Goal: Task Accomplishment & Management: Use online tool/utility

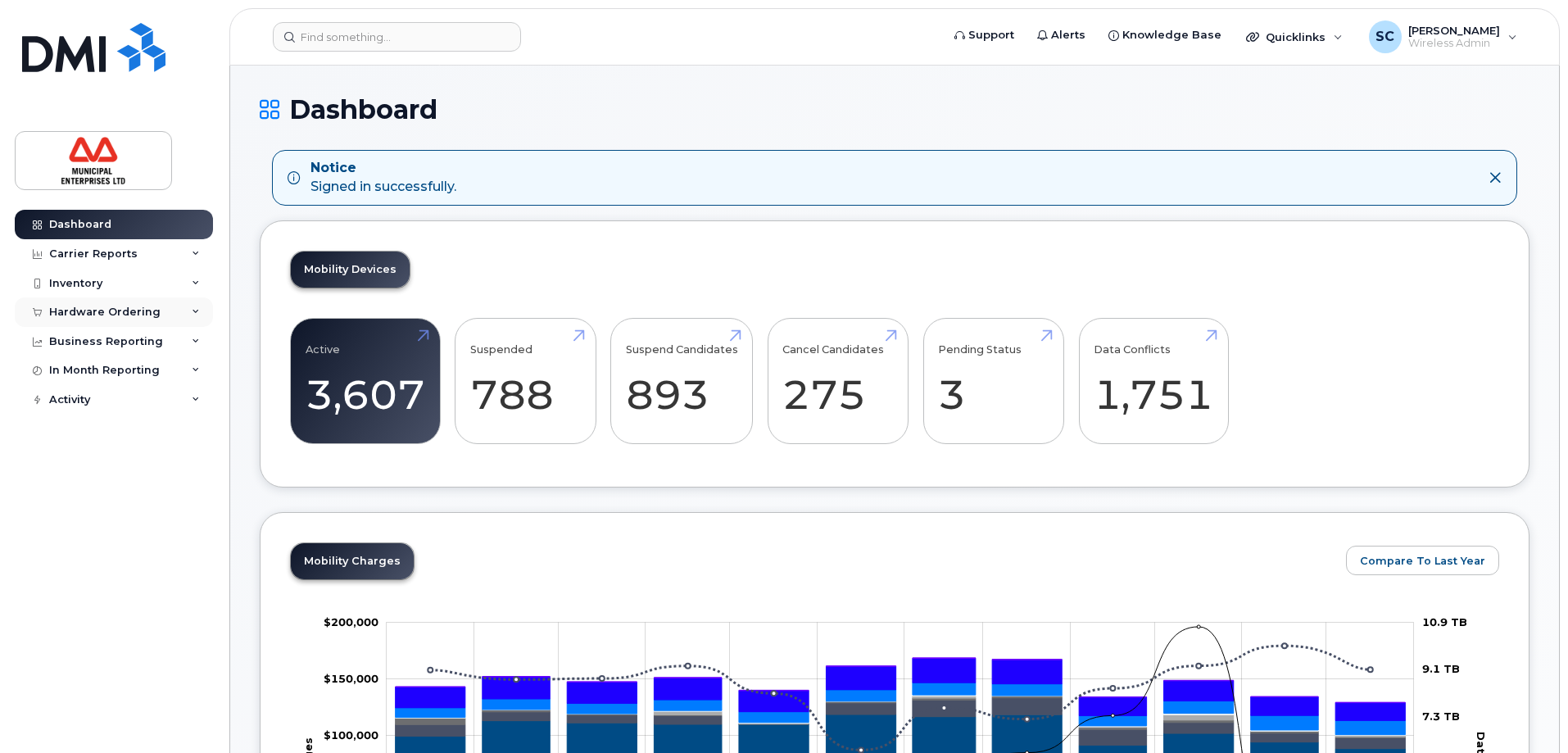
click at [111, 310] on div "Hardware Ordering" at bounding box center [105, 312] width 112 height 13
click at [128, 397] on div "Business Reporting" at bounding box center [113, 404] width 198 height 30
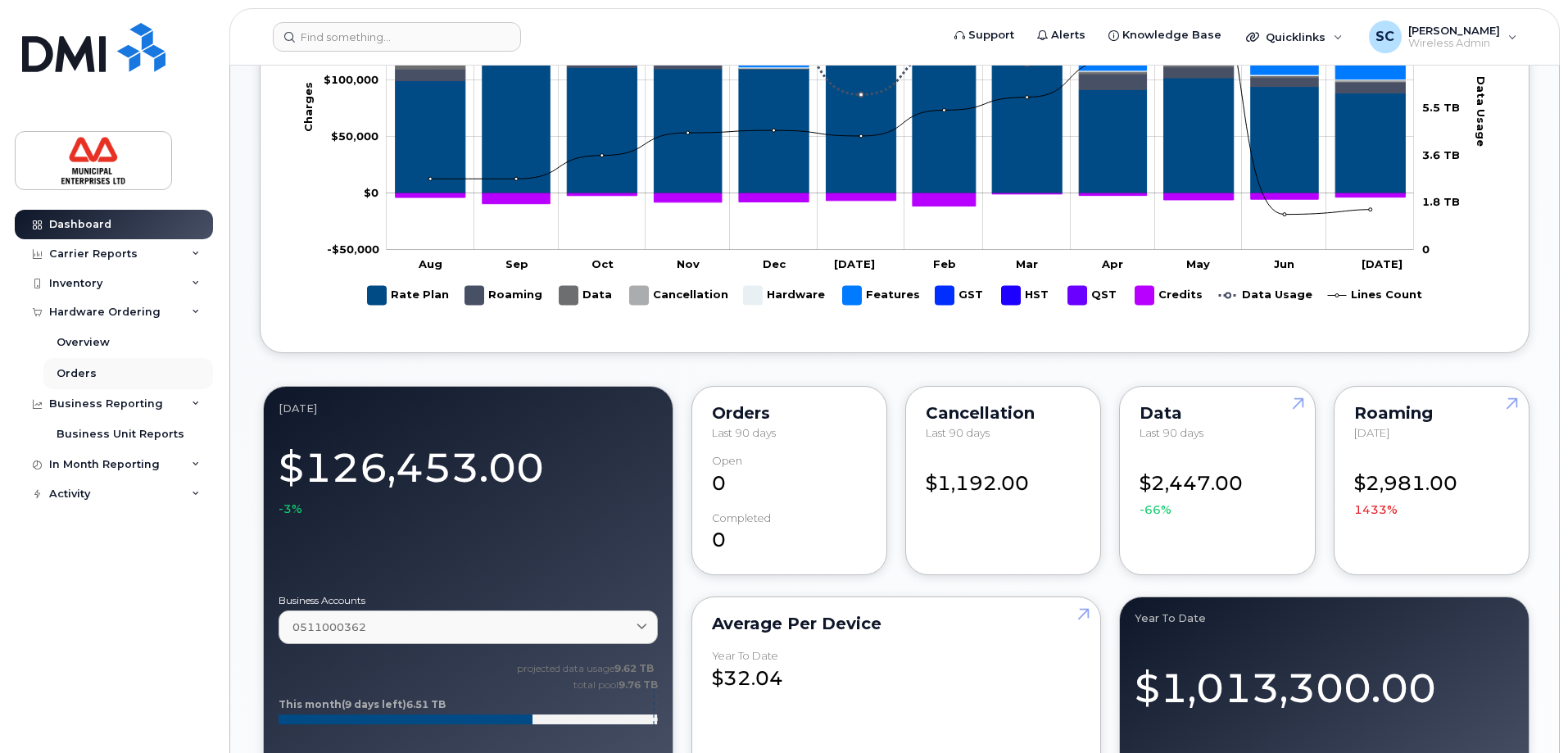
scroll to position [573, 0]
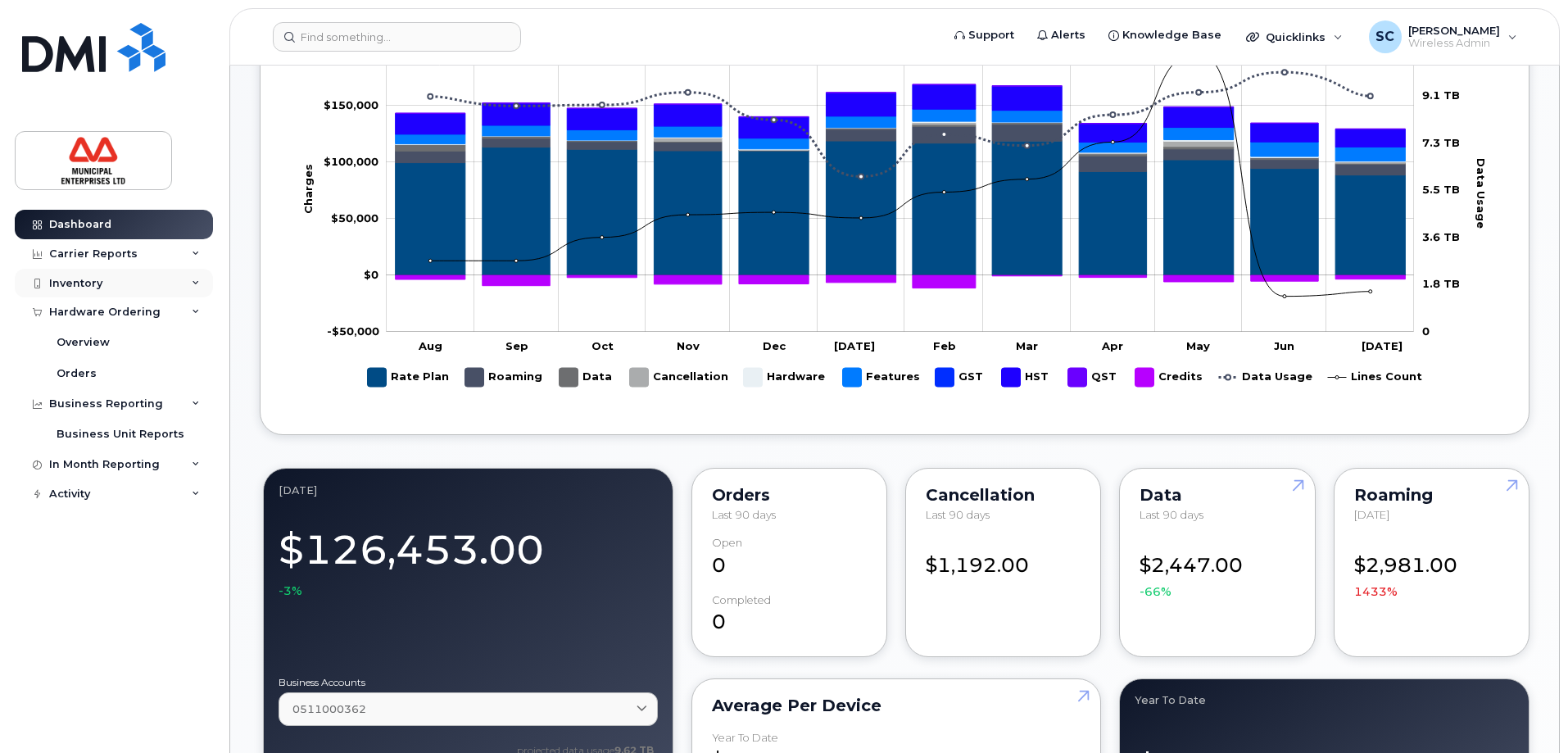
click at [101, 275] on div "Inventory" at bounding box center [113, 283] width 198 height 30
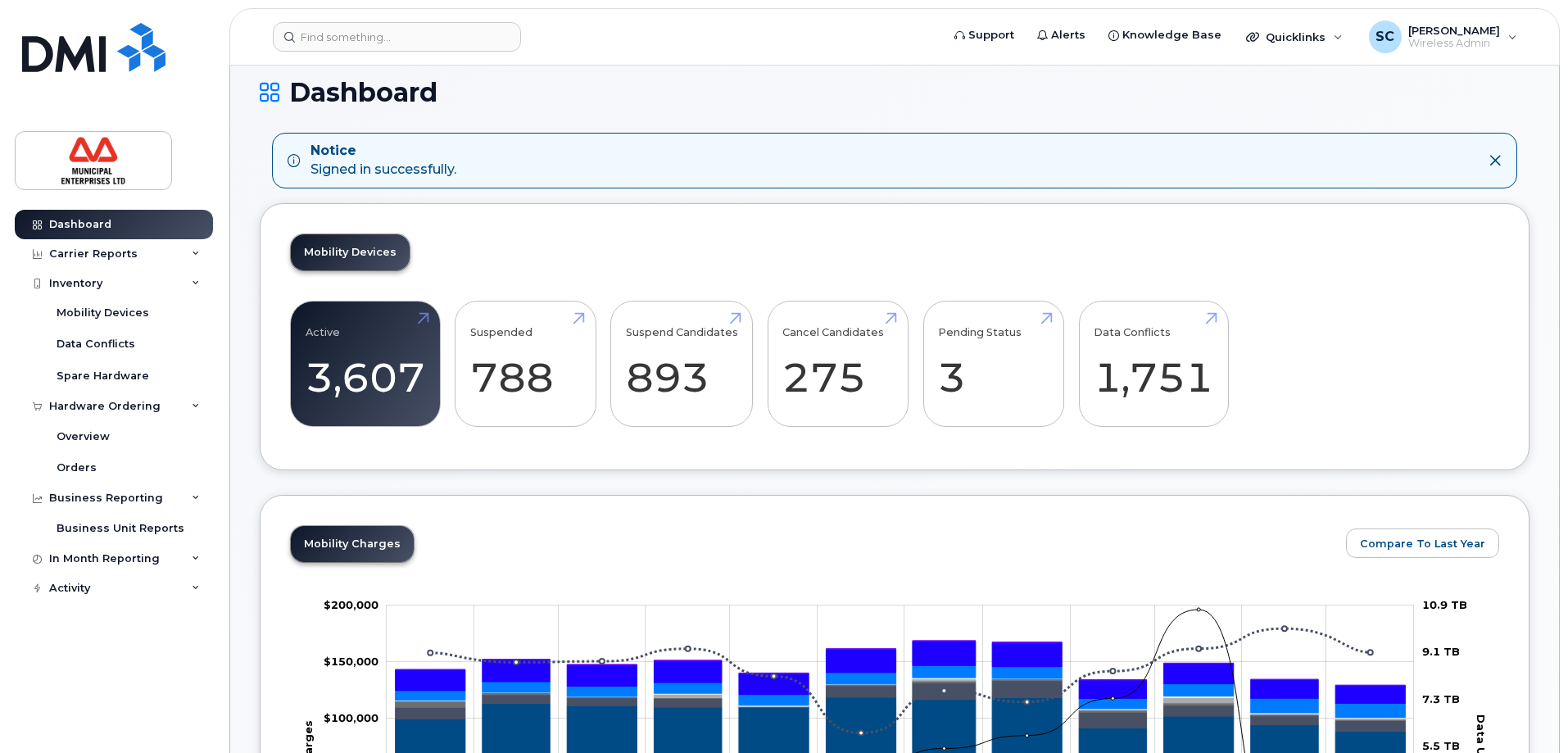
scroll to position [0, 0]
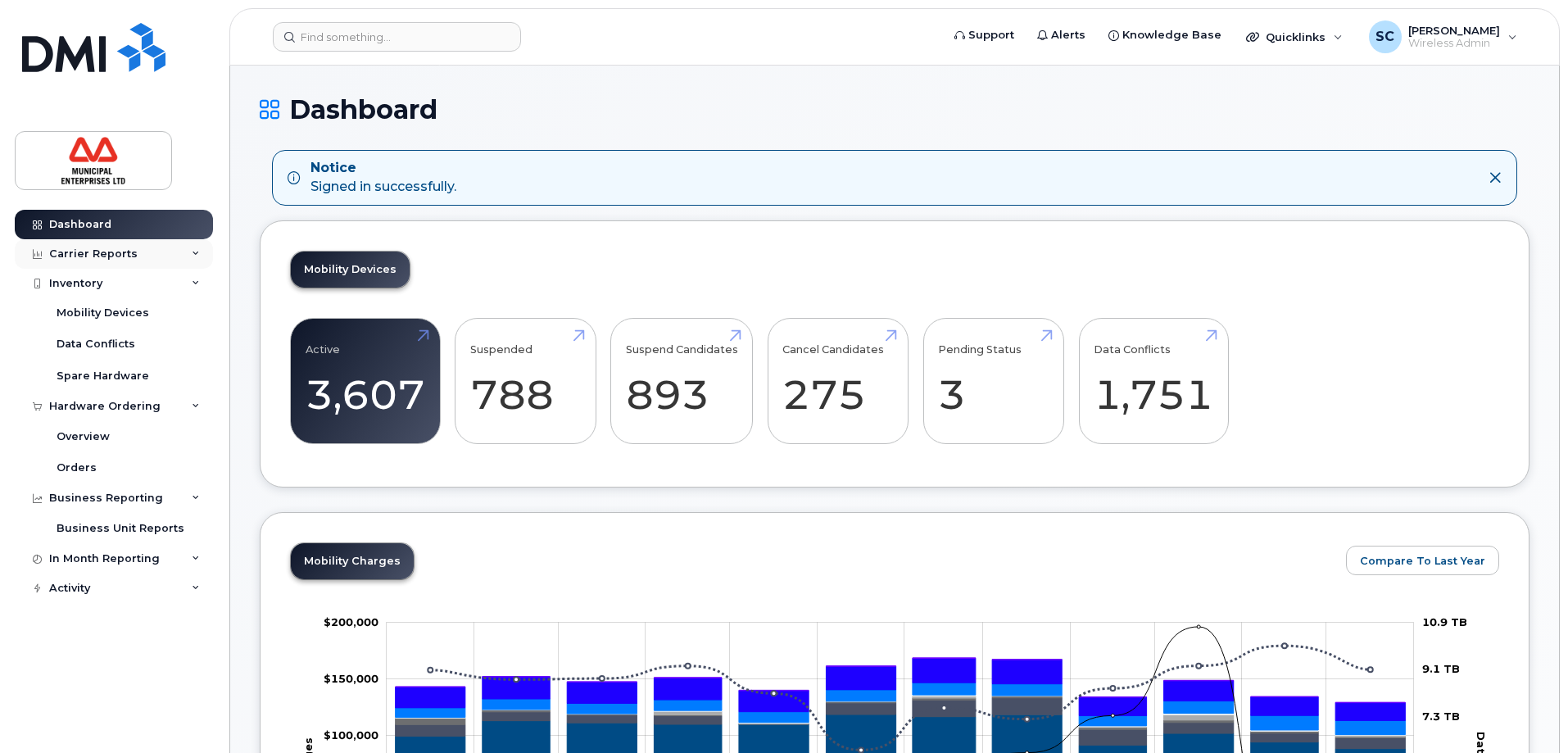
click at [76, 263] on div "Carrier Reports" at bounding box center [113, 254] width 198 height 30
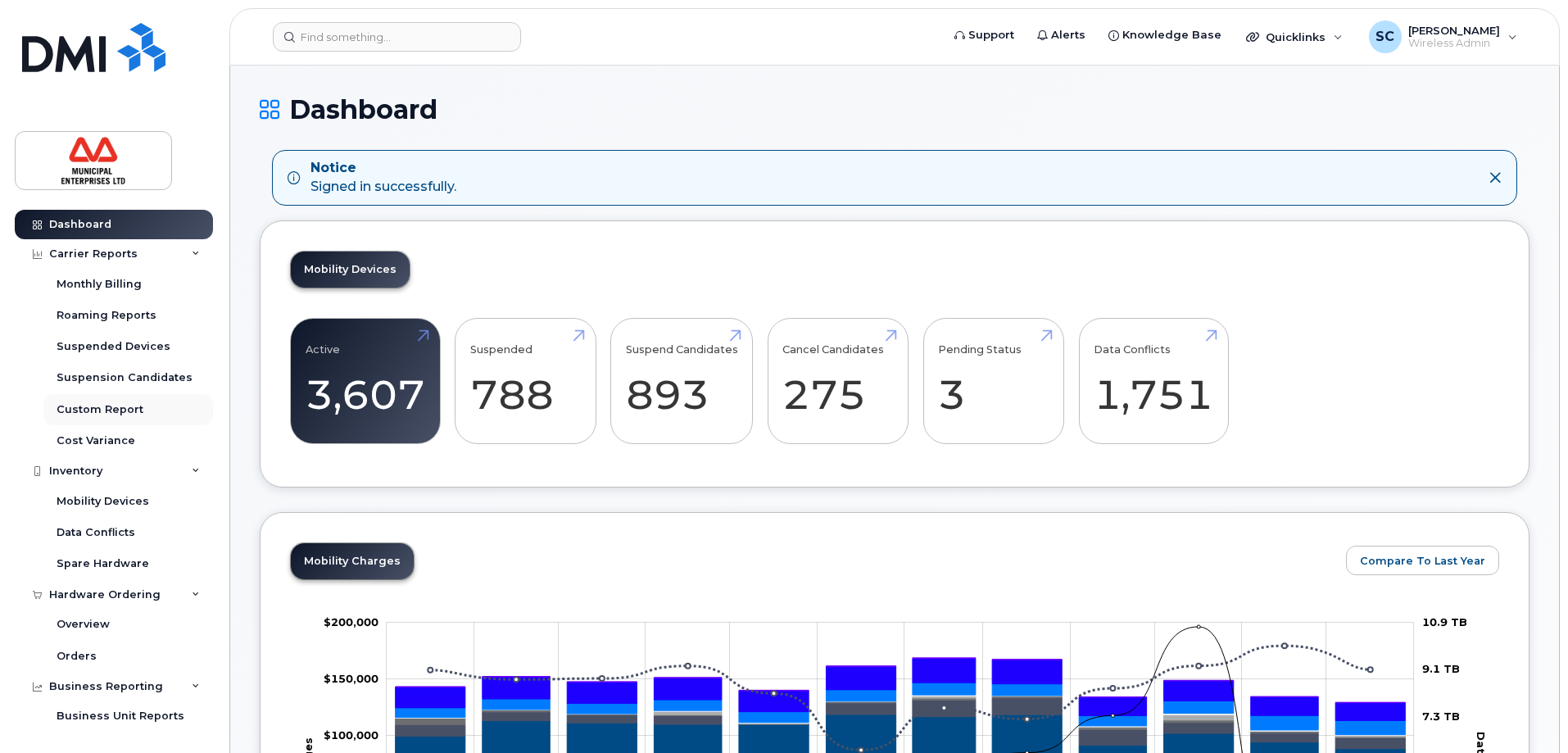
scroll to position [62, 0]
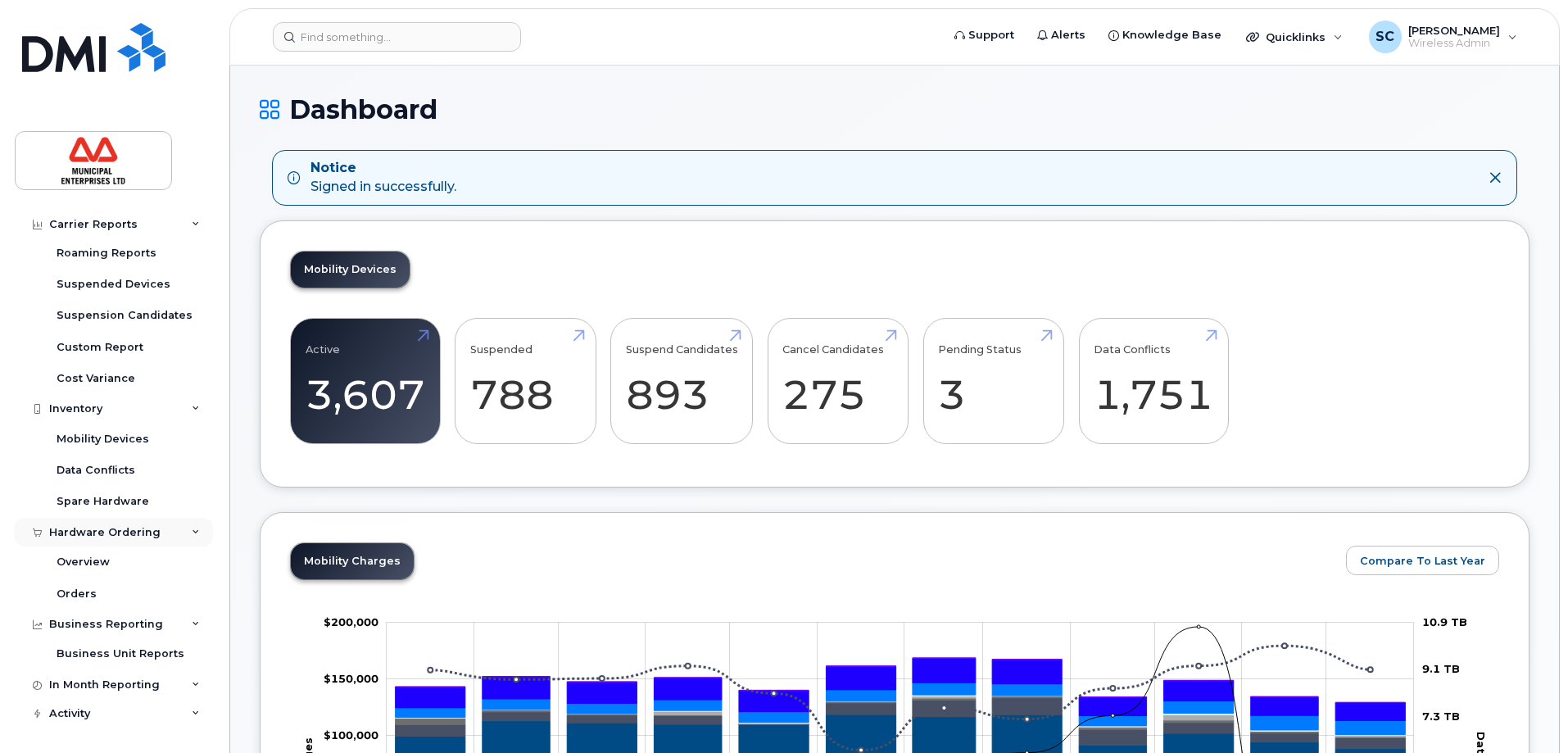
click at [94, 524] on div "Hardware Ordering" at bounding box center [113, 533] width 198 height 30
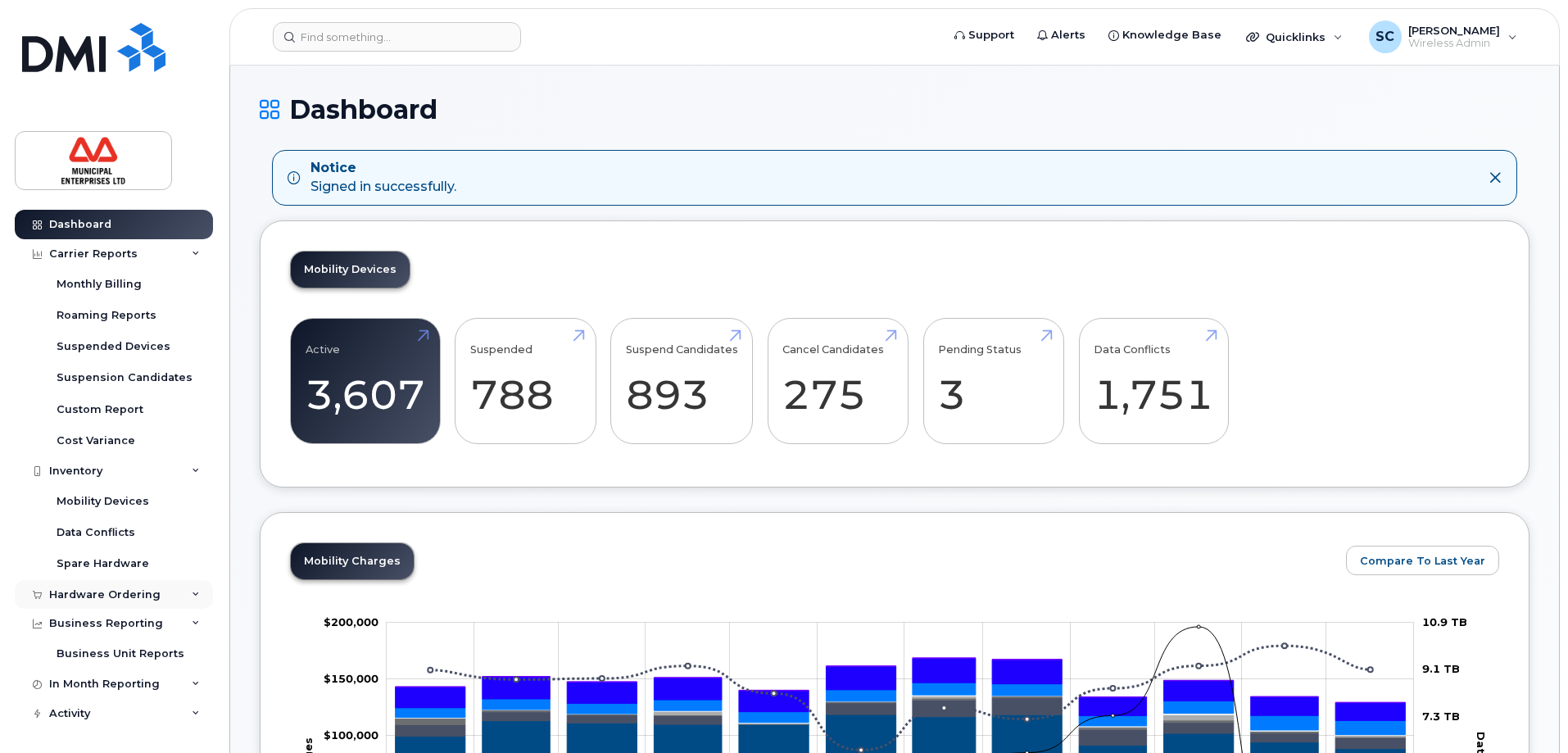
scroll to position [0, 0]
click at [113, 499] on div "Mobility Devices" at bounding box center [103, 501] width 92 height 15
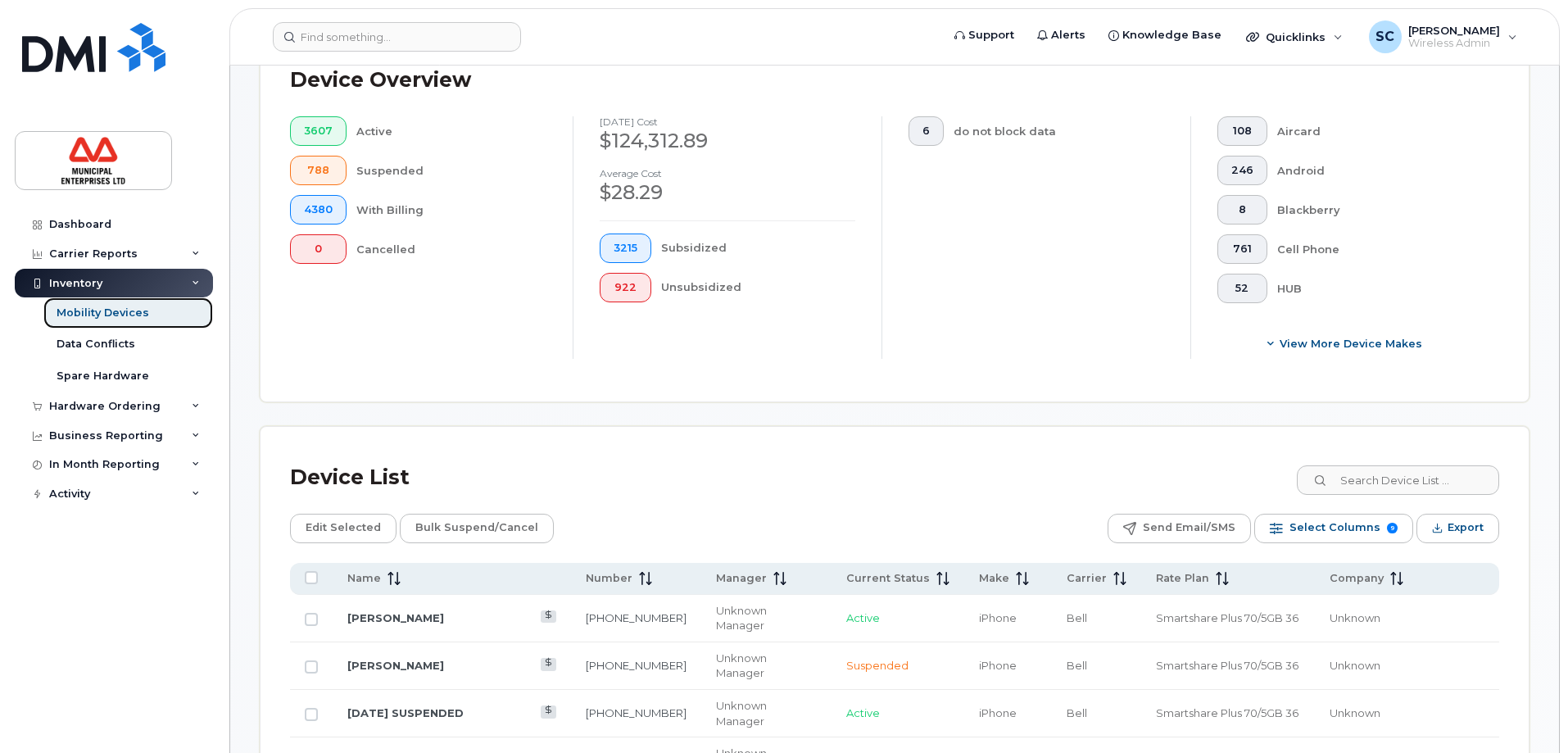
scroll to position [373, 0]
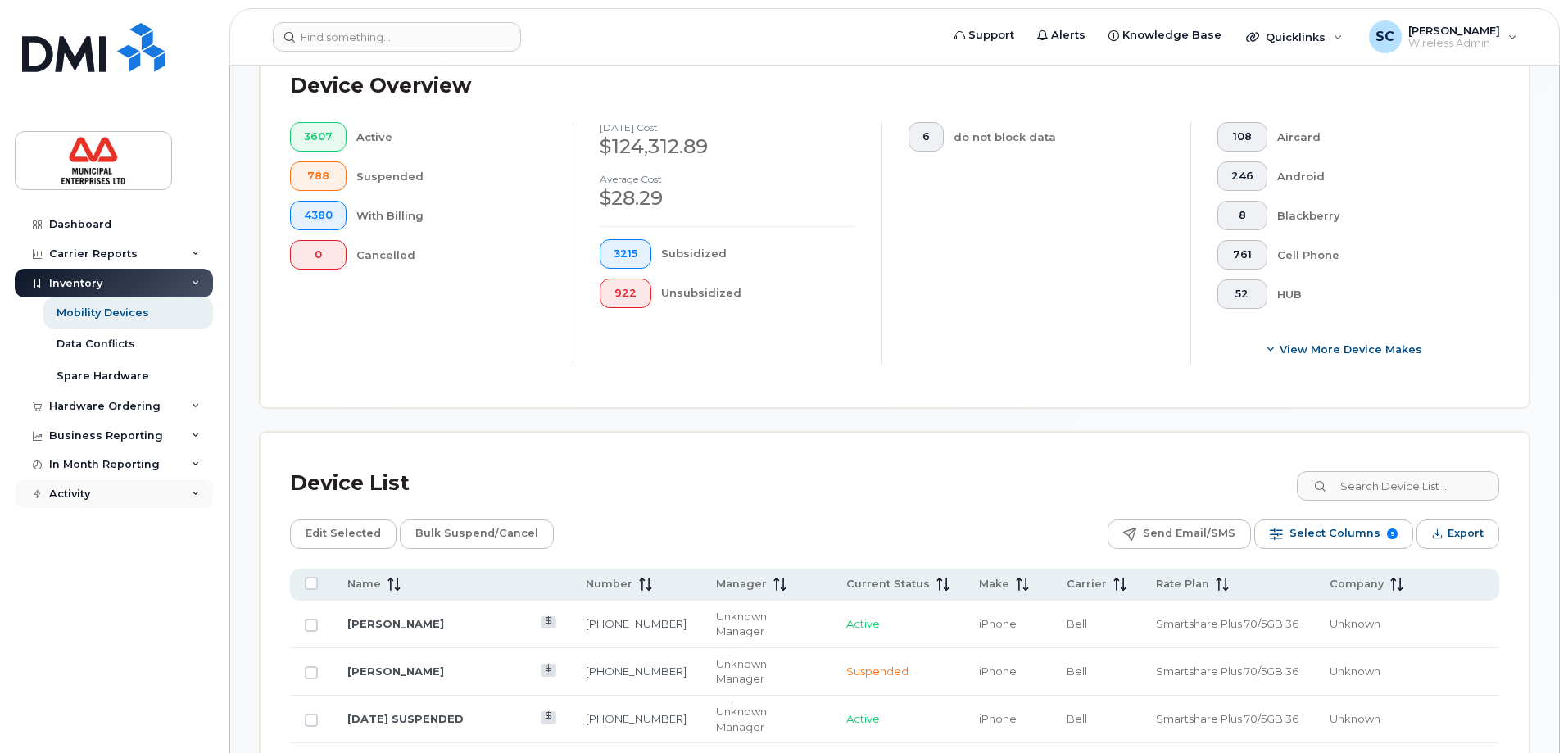
click at [115, 495] on div "Activity" at bounding box center [113, 494] width 198 height 30
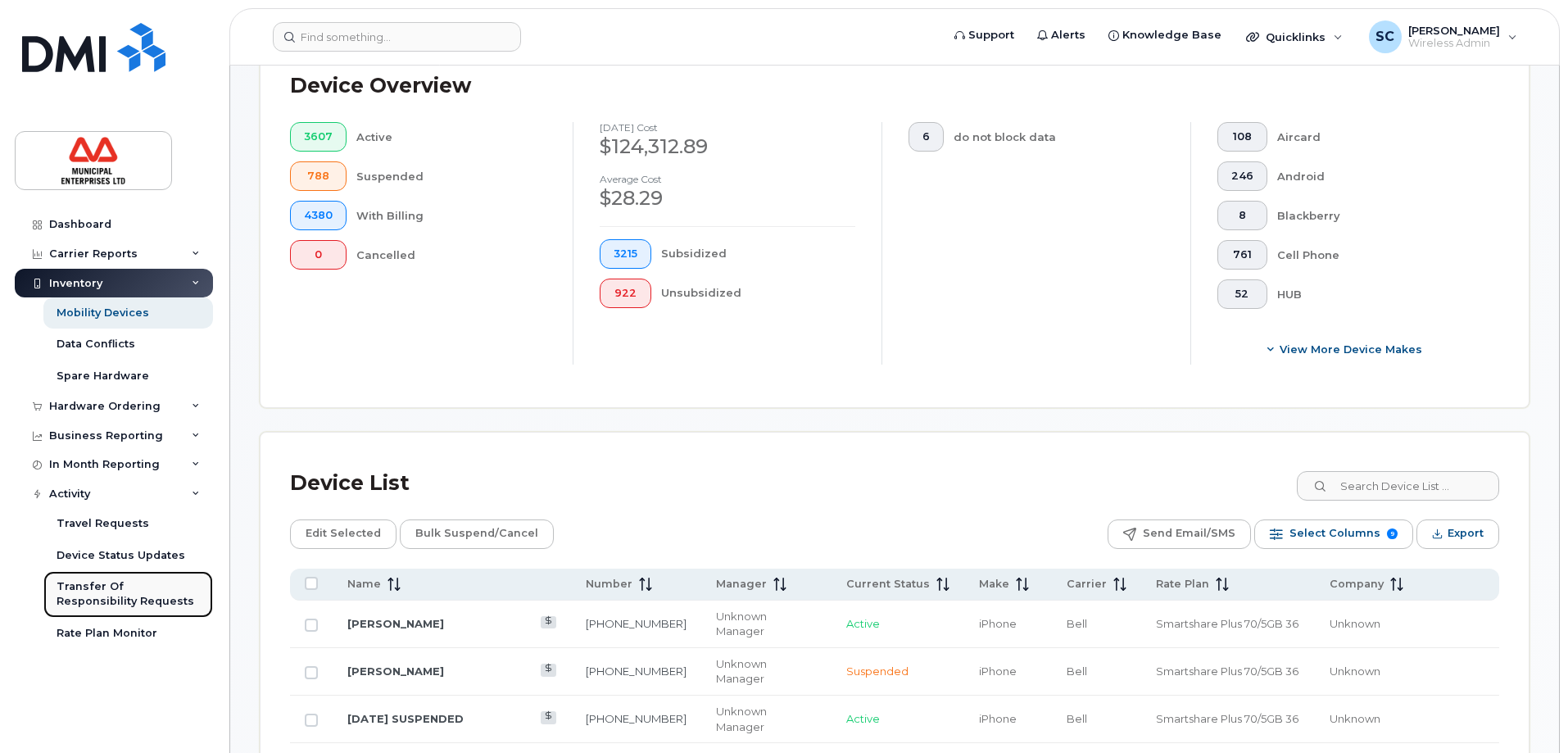
click at [115, 584] on div "Transfer Of Responsibility Requests" at bounding box center [128, 594] width 143 height 31
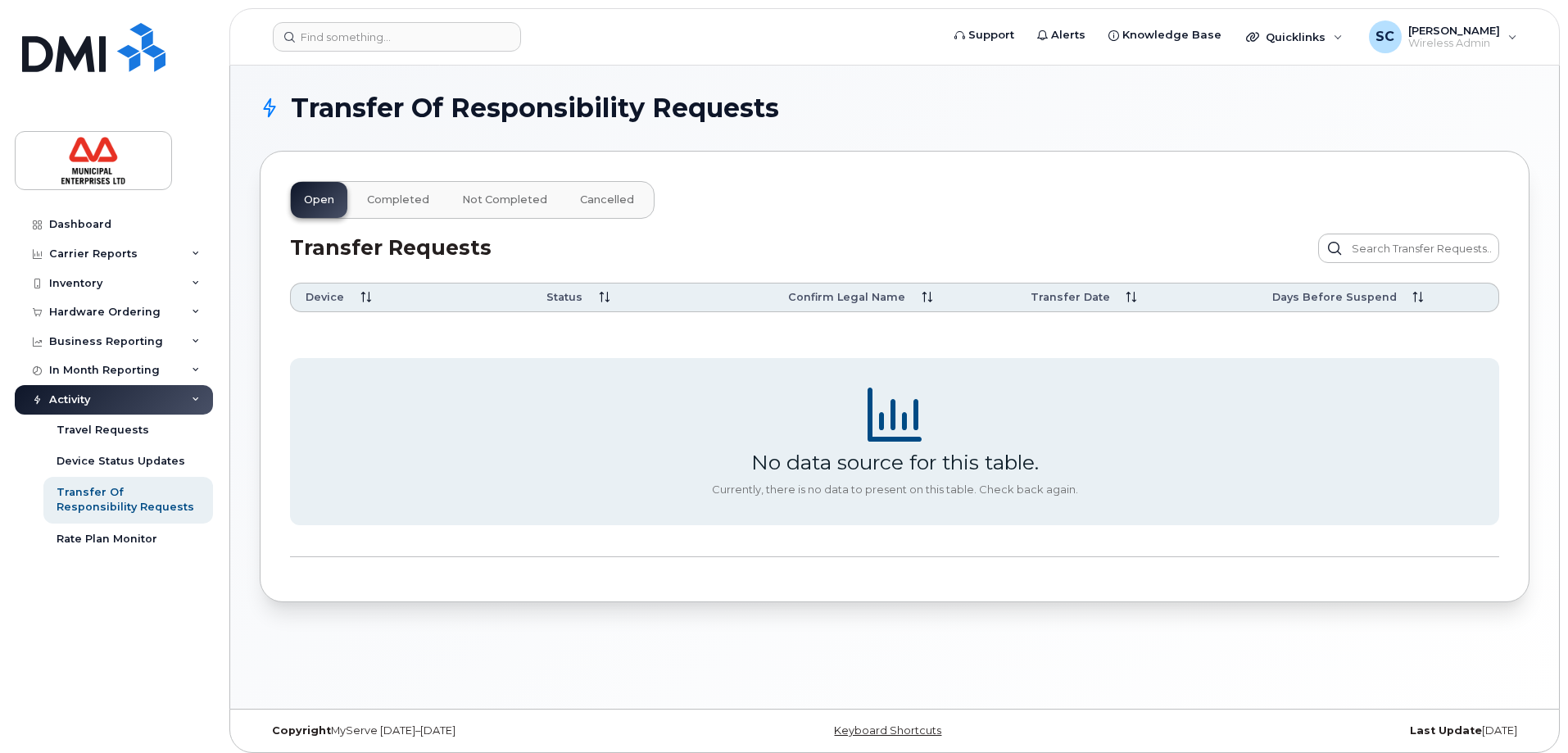
click at [333, 204] on div "Open Completed Not Completed Cancelled" at bounding box center [472, 200] width 364 height 37
click at [1403, 243] on input "text" at bounding box center [1408, 248] width 181 height 30
